Goal: Task Accomplishment & Management: Use online tool/utility

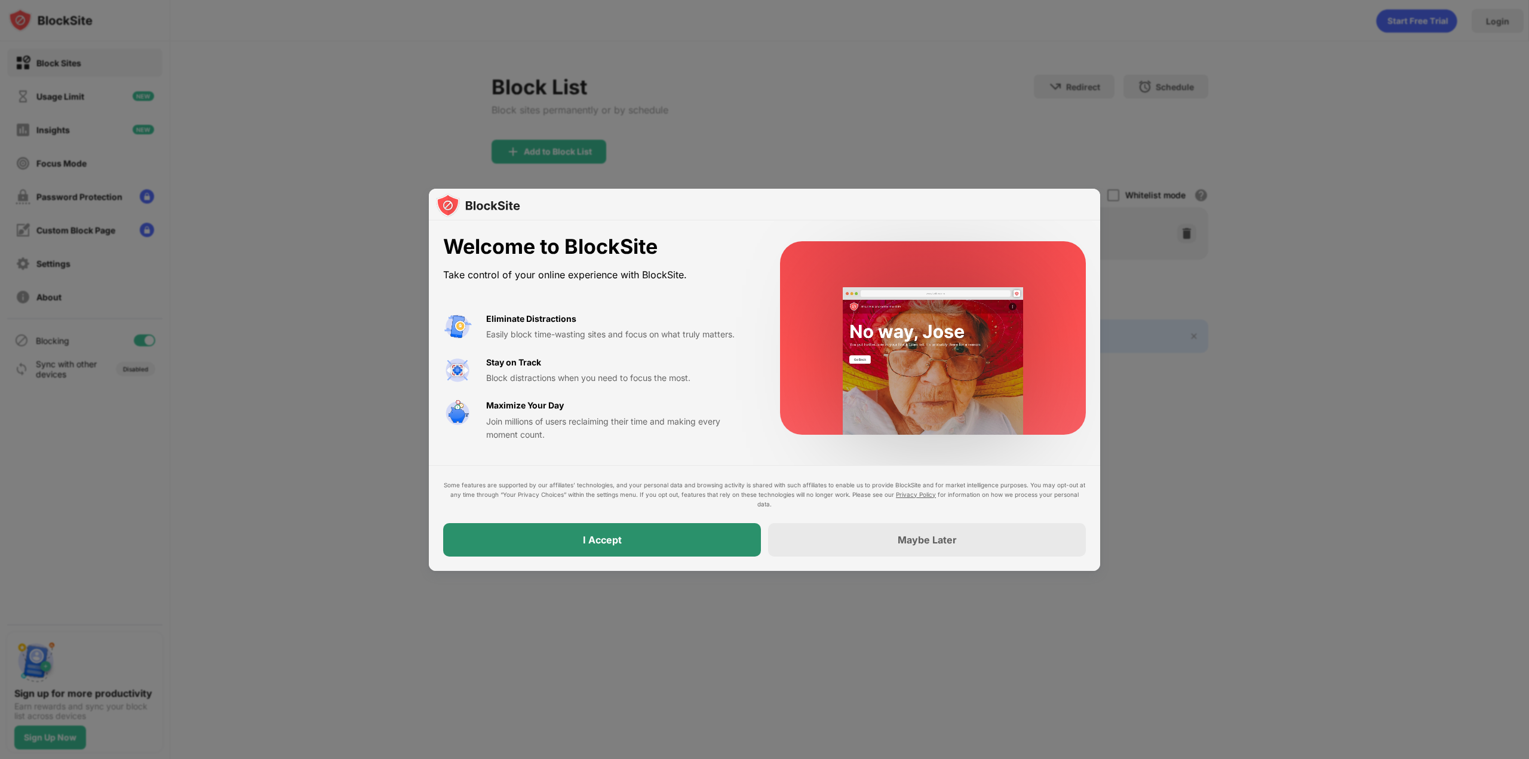
click at [635, 535] on div "I Accept" at bounding box center [602, 539] width 318 height 33
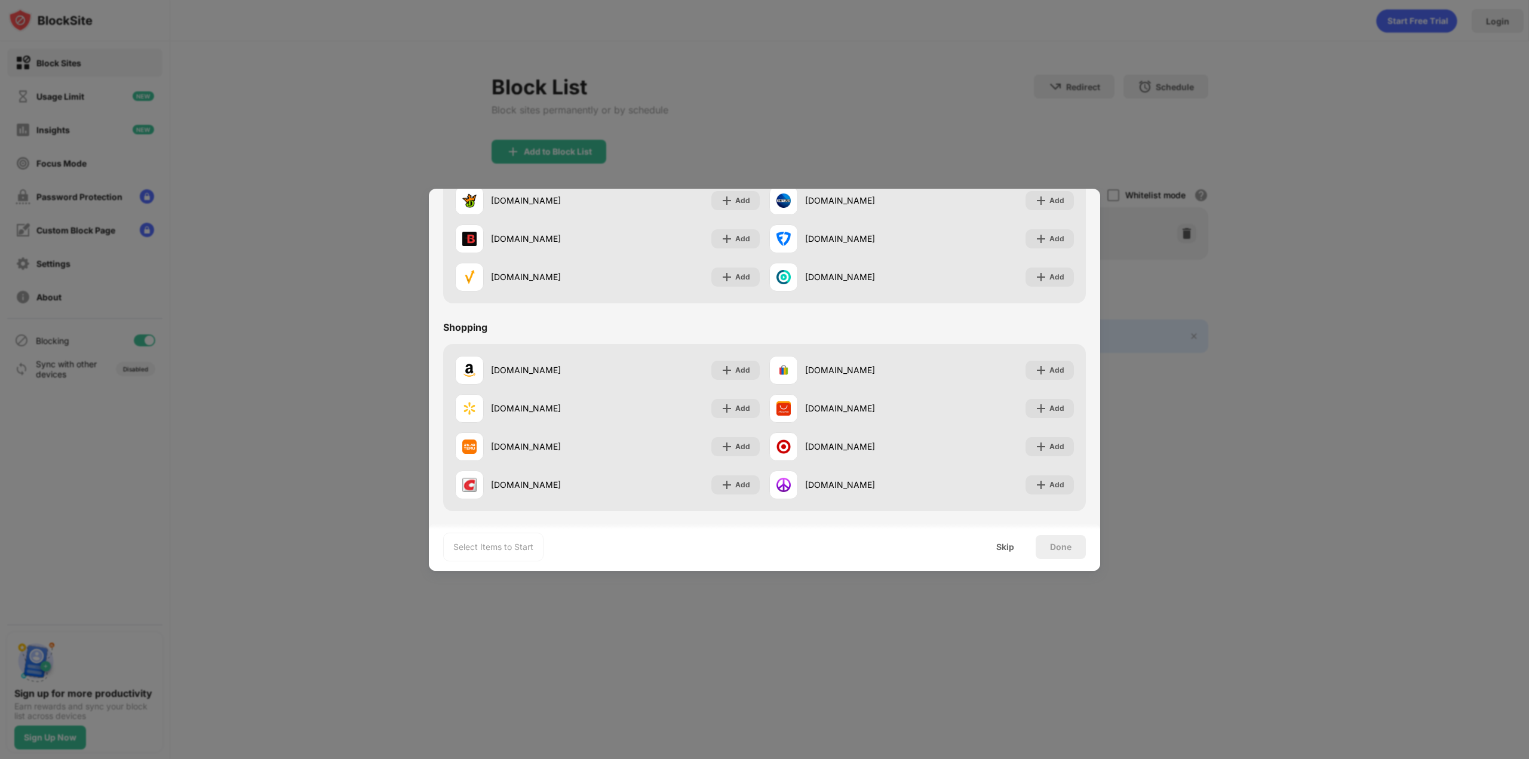
scroll to position [953, 0]
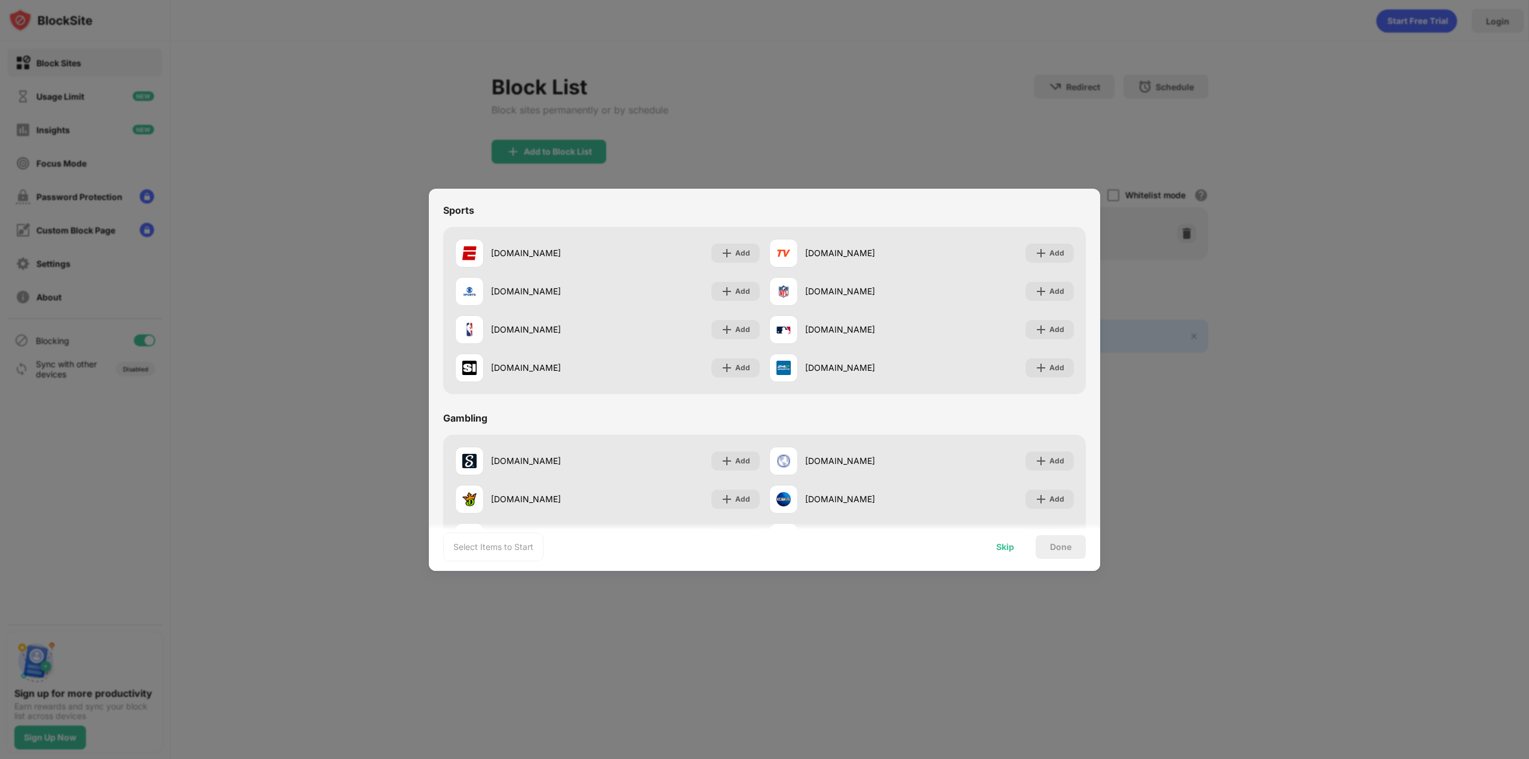
click at [1004, 543] on div "Skip" at bounding box center [1005, 547] width 18 height 10
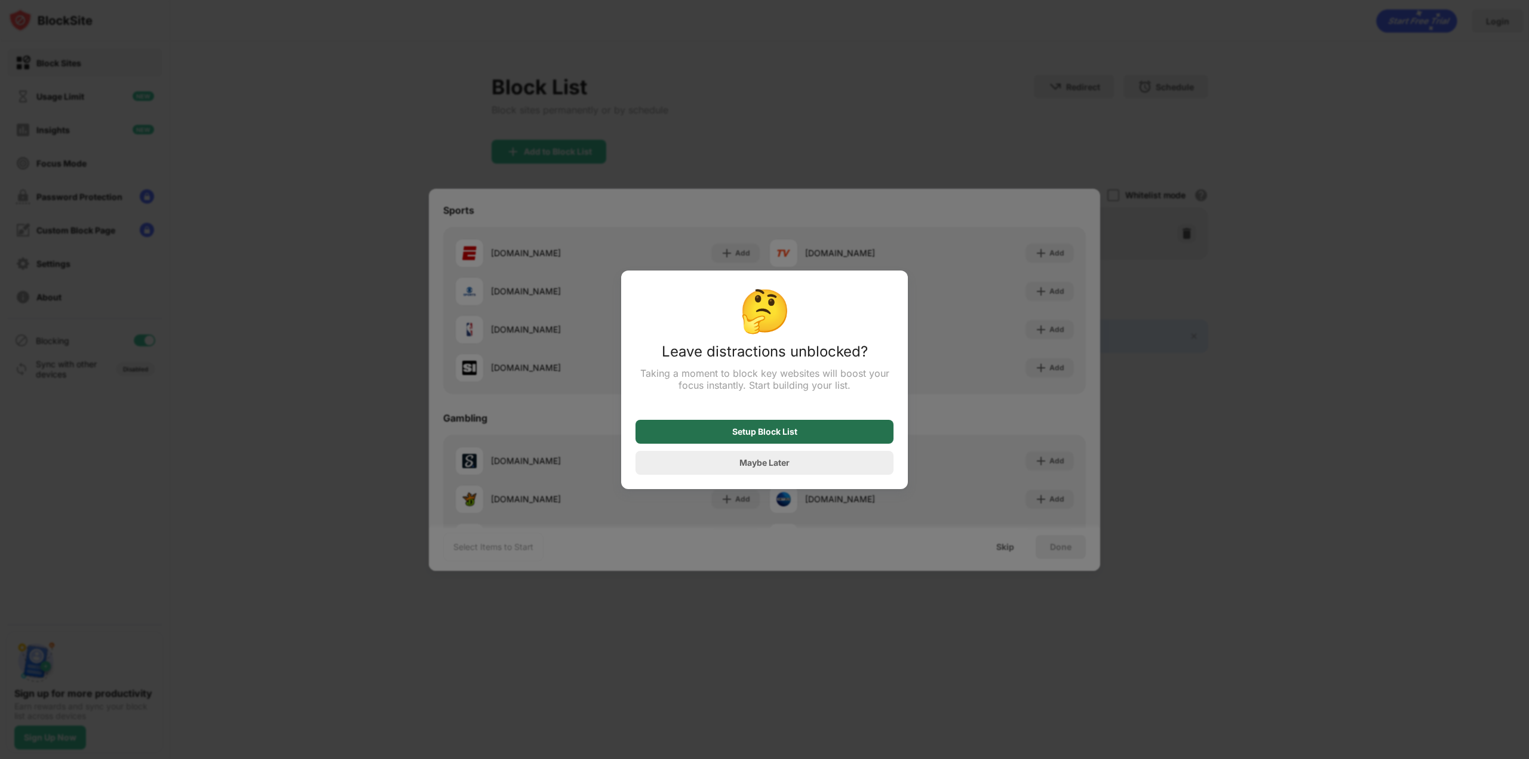
click at [835, 436] on div "Setup Block List" at bounding box center [765, 432] width 258 height 24
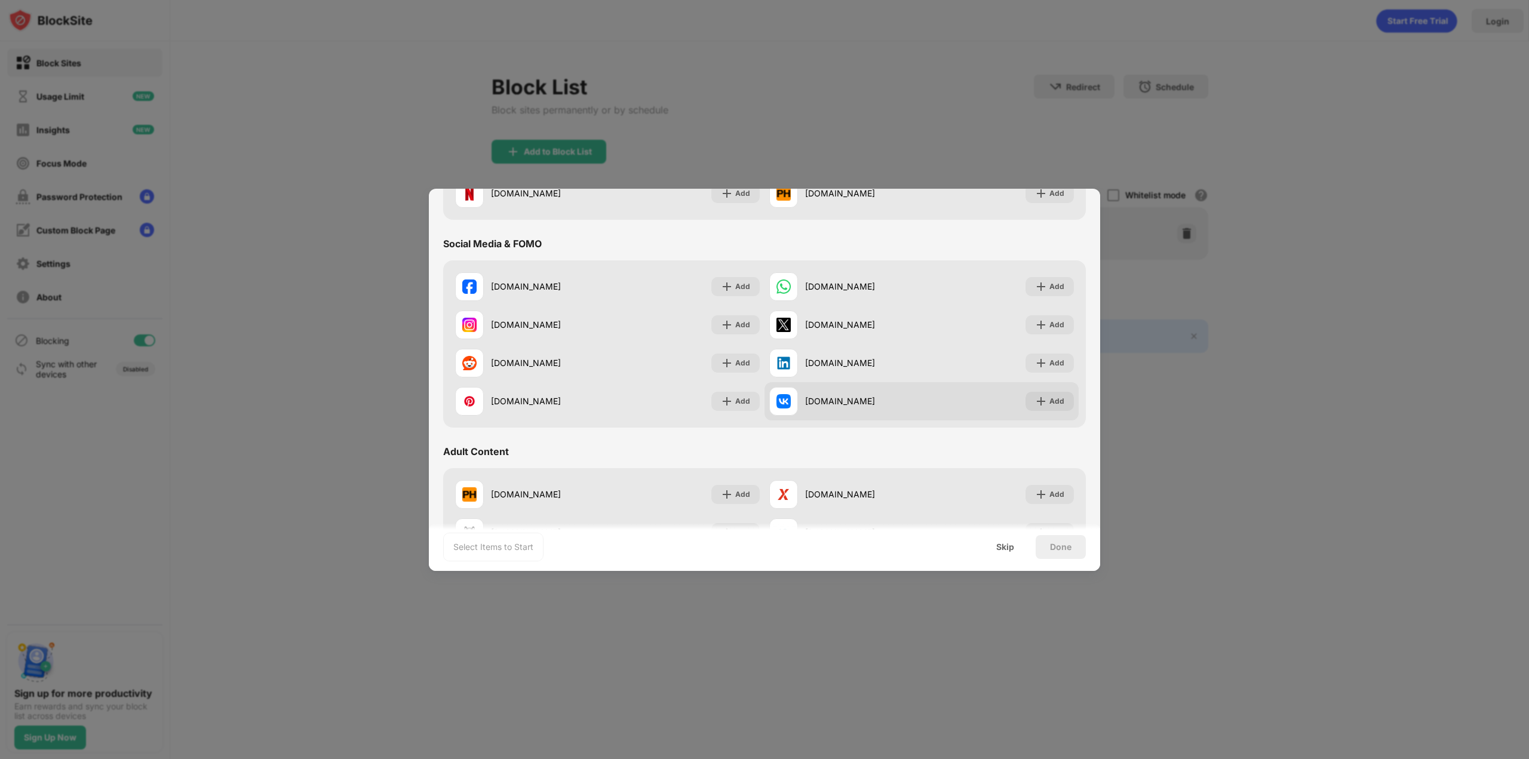
scroll to position [0, 0]
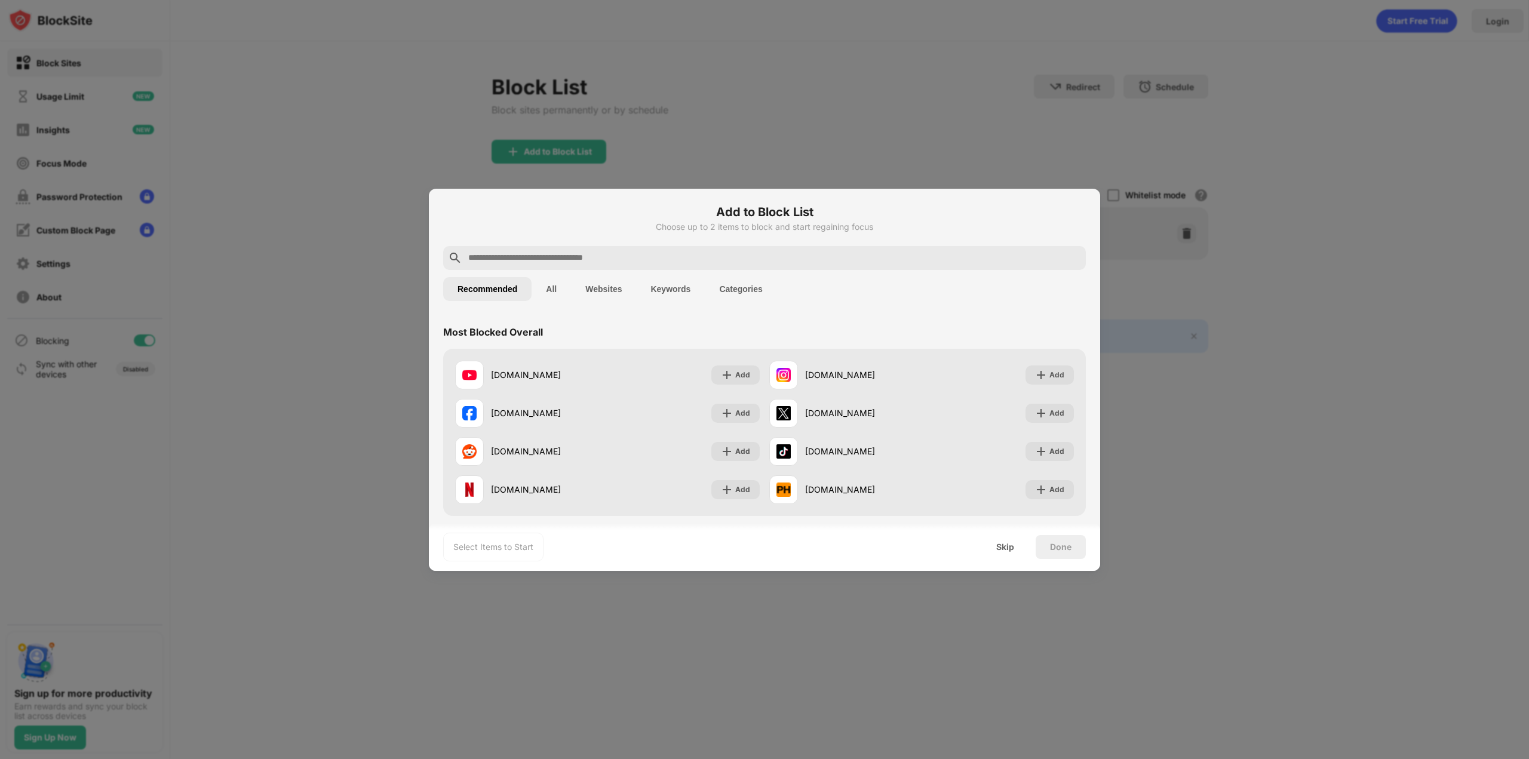
click at [741, 262] on input "text" at bounding box center [774, 258] width 614 height 14
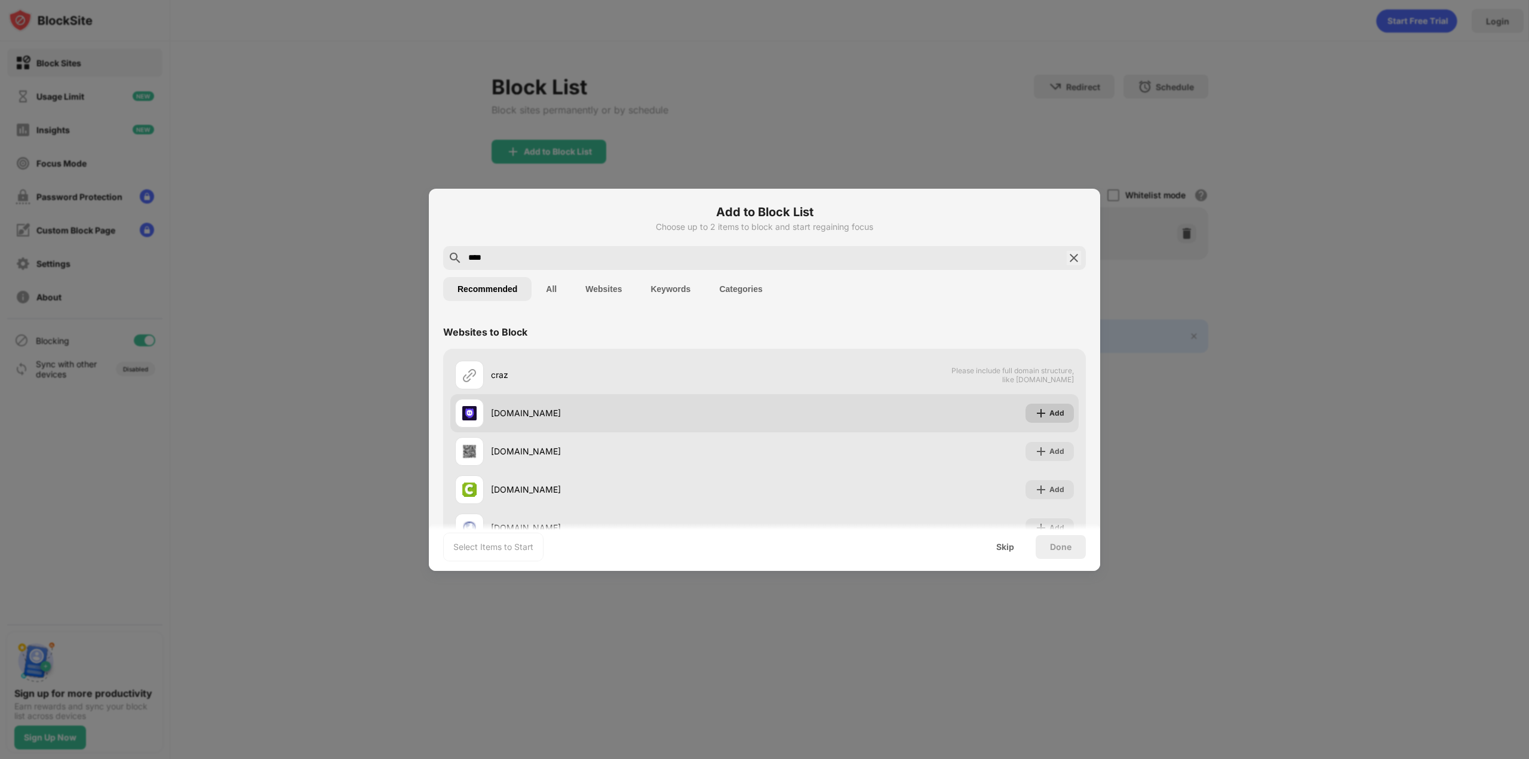
type input "****"
click at [1057, 413] on div "Add" at bounding box center [1050, 413] width 48 height 19
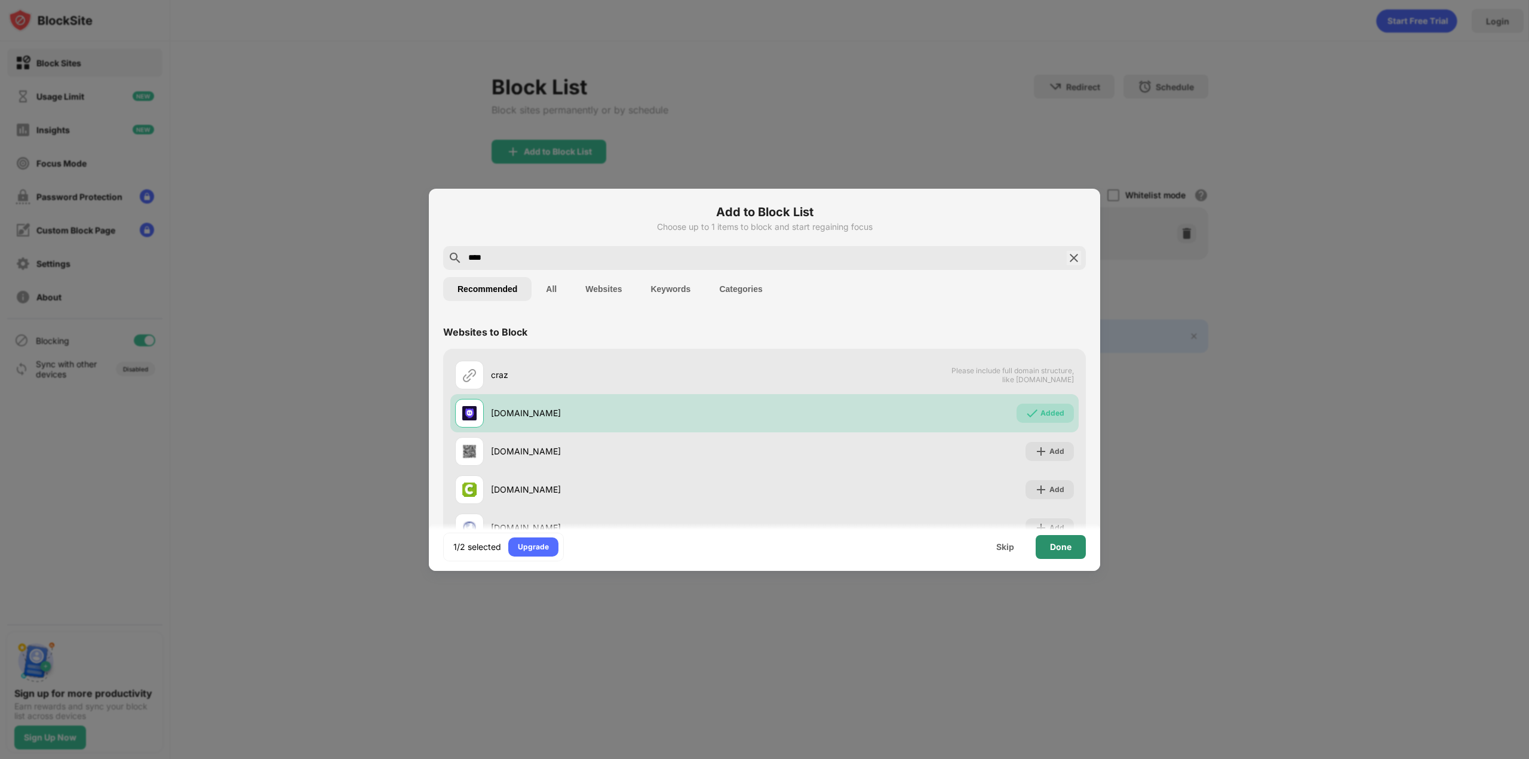
click at [1069, 547] on div "Done" at bounding box center [1061, 547] width 22 height 10
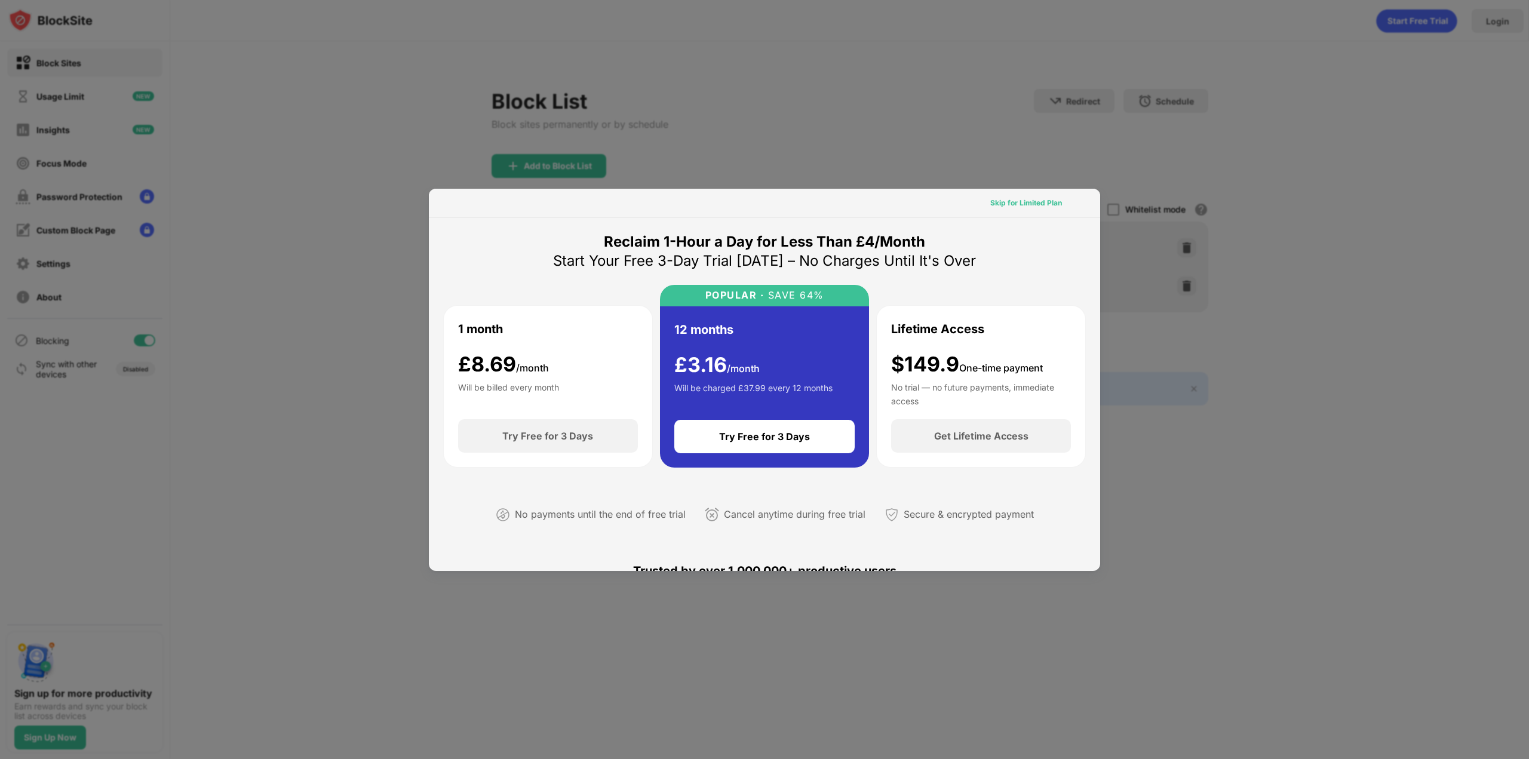
click at [1010, 198] on div "Skip for Limited Plan" at bounding box center [1026, 203] width 72 height 12
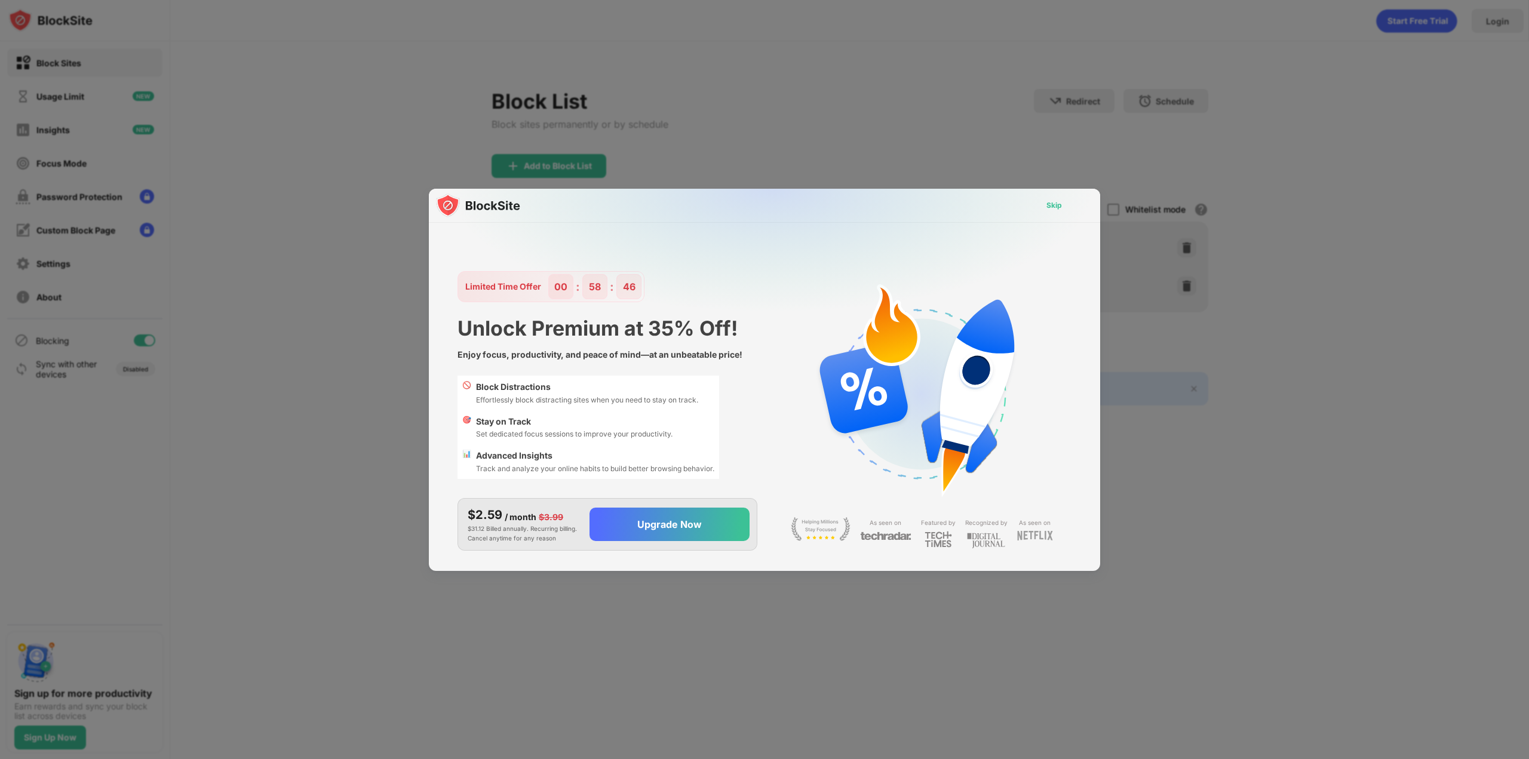
click at [1065, 204] on div "Skip" at bounding box center [1054, 205] width 35 height 19
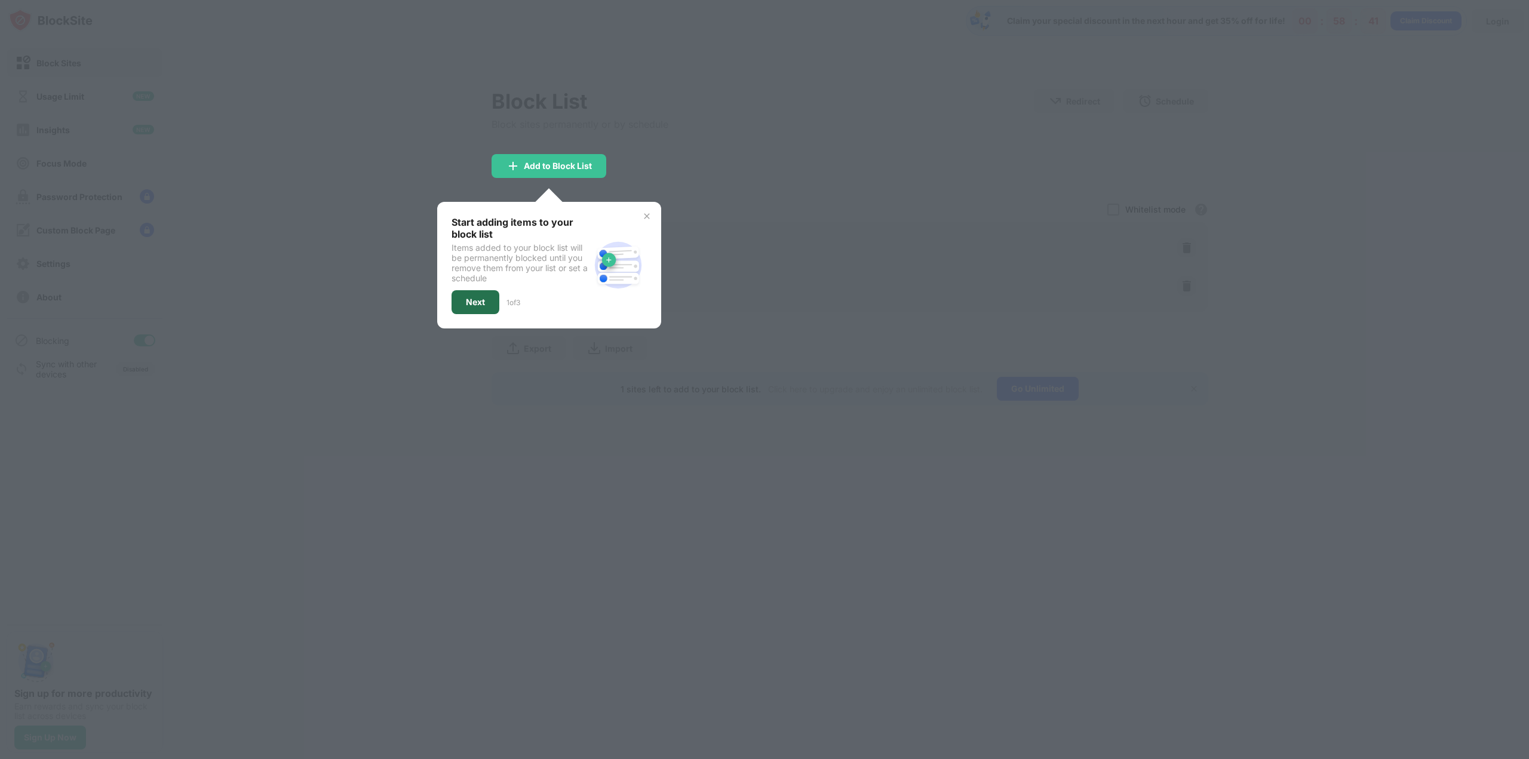
drag, startPoint x: 477, startPoint y: 299, endPoint x: 627, endPoint y: 224, distance: 167.0
click at [627, 224] on div "Start adding items to your block list Items added to your block list will be pe…" at bounding box center [549, 265] width 195 height 98
click at [655, 215] on div "Start adding items to your block list Items added to your block list will be pe…" at bounding box center [549, 265] width 224 height 127
click at [655, 216] on div "Start adding items to your block list Items added to your block list will be pe…" at bounding box center [549, 265] width 224 height 127
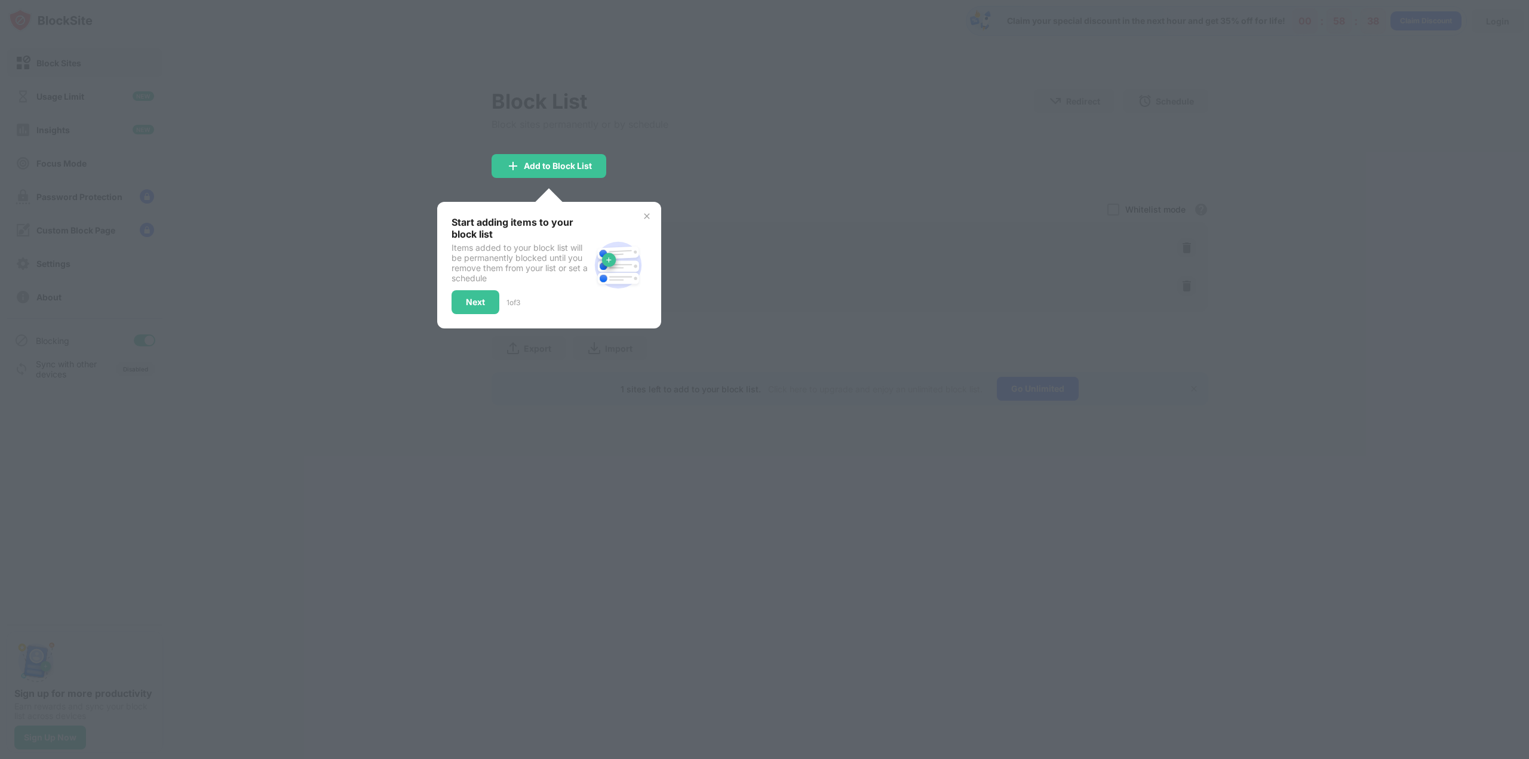
click at [646, 214] on img at bounding box center [647, 216] width 10 height 10
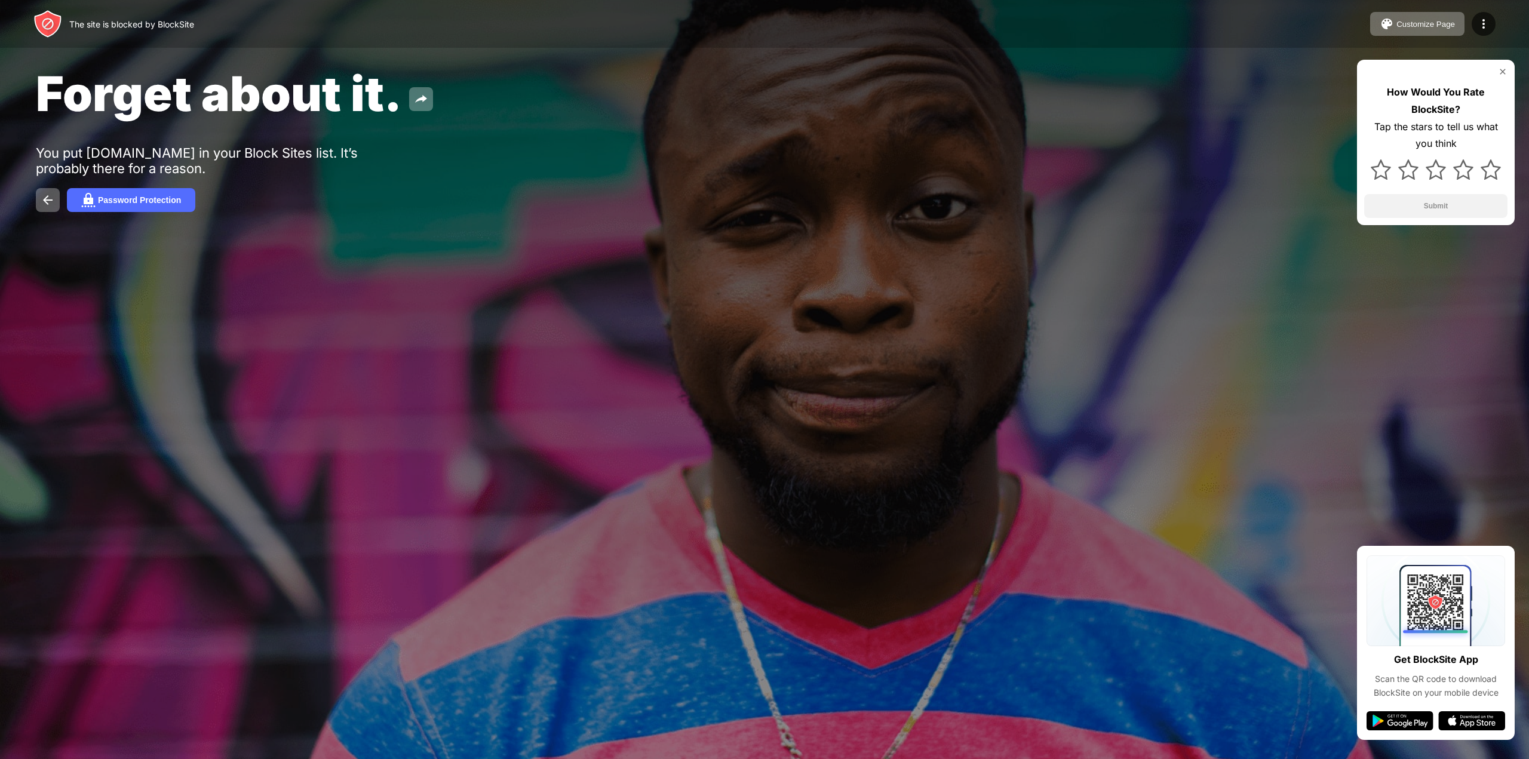
click at [115, 154] on div "You put [DOMAIN_NAME] in your Block Sites list. It’s probably there for a reaso…" at bounding box center [220, 160] width 369 height 31
